Goal: Transaction & Acquisition: Purchase product/service

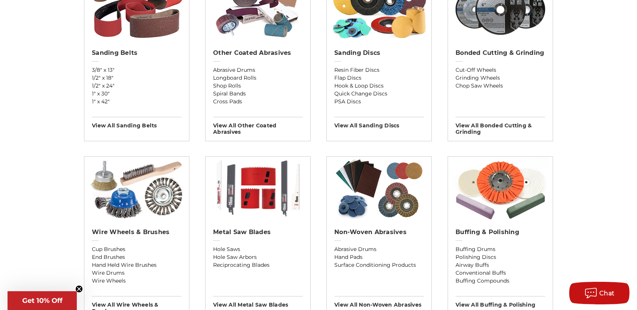
scroll to position [311, 0]
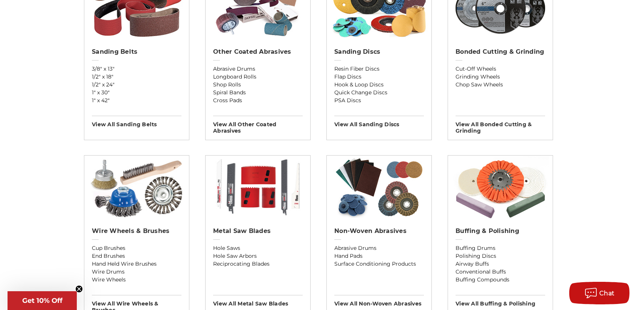
drag, startPoint x: 637, startPoint y: 13, endPoint x: 642, endPoint y: 61, distance: 48.4
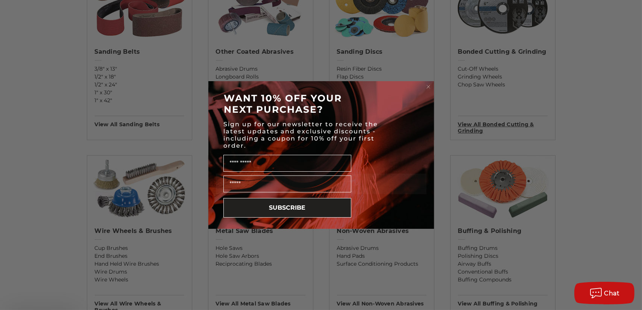
click at [482, 123] on div "Close dialog WANT 10% OFF YOUR NEXT PURCHASE? Sign up for our newsletter to rec…" at bounding box center [321, 155] width 642 height 310
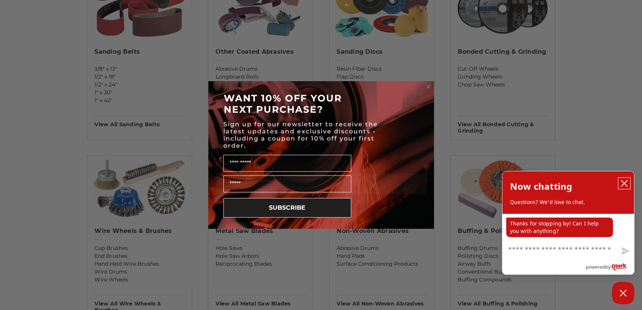
click at [625, 182] on icon "close chatbox" at bounding box center [625, 184] width 8 height 8
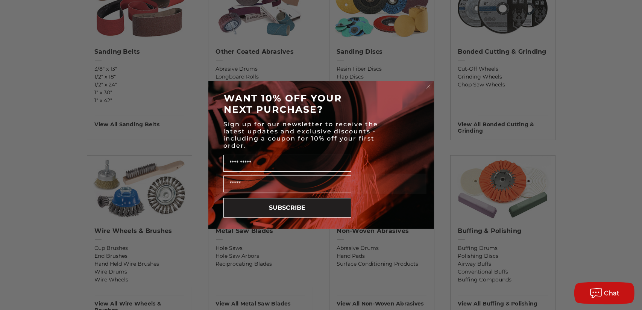
click at [427, 86] on circle "Close dialog" at bounding box center [428, 87] width 7 height 7
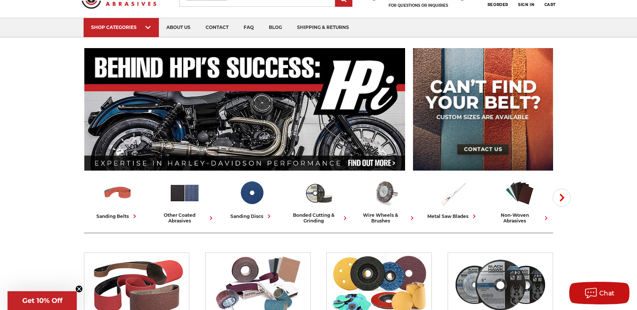
scroll to position [0, 0]
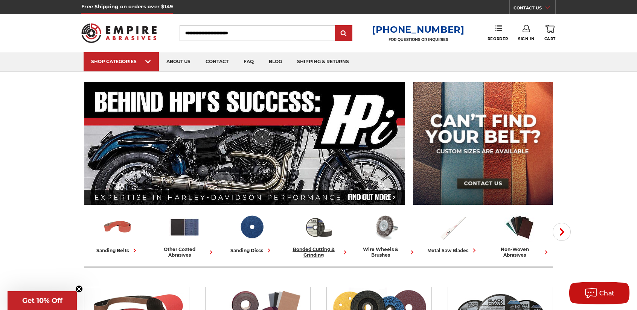
click at [326, 251] on div "bonded cutting & grinding" at bounding box center [318, 252] width 61 height 11
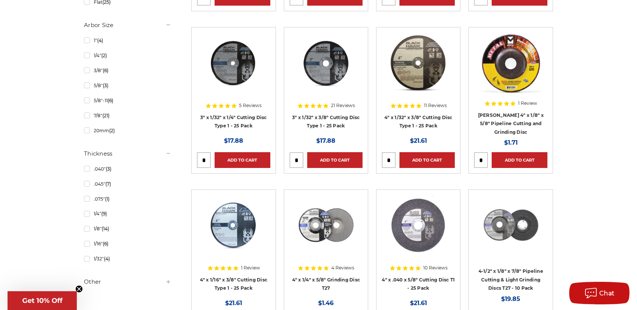
scroll to position [500, 0]
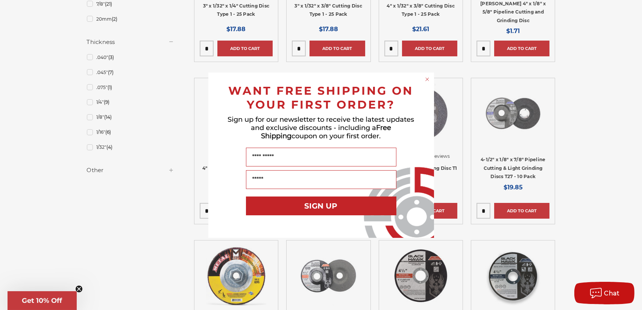
click at [427, 80] on circle "Close dialog" at bounding box center [427, 79] width 7 height 7
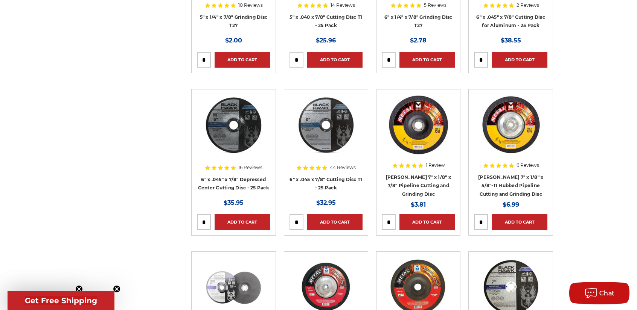
scroll to position [1305, 0]
